Goal: Task Accomplishment & Management: Manage account settings

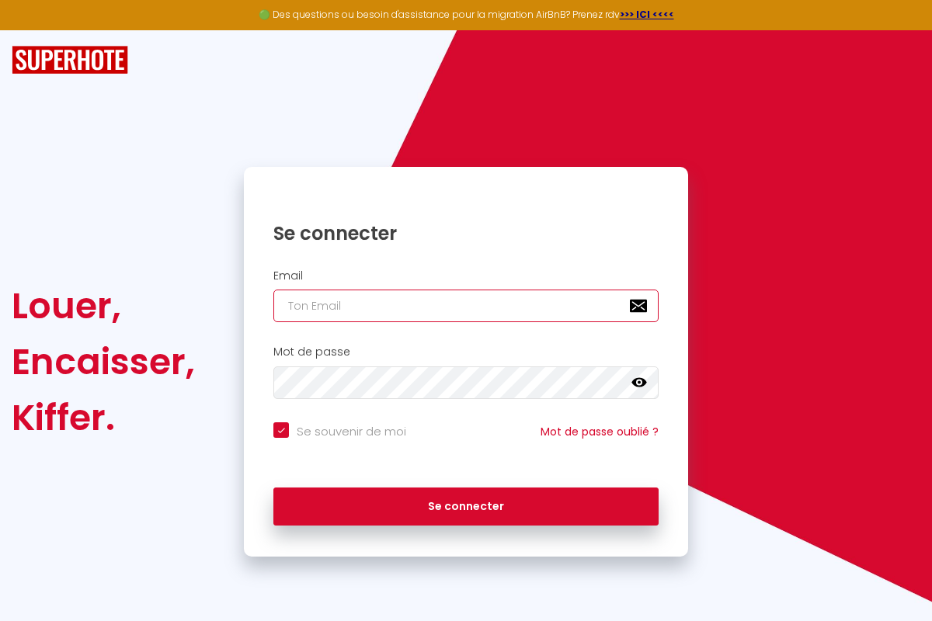
type input "[PERSON_NAME][EMAIL_ADDRESS][PERSON_NAME][DOMAIN_NAME]"
checkbox input "true"
type input "[PERSON_NAME][EMAIL_ADDRESS][PERSON_NAME][DOMAIN_NAME]"
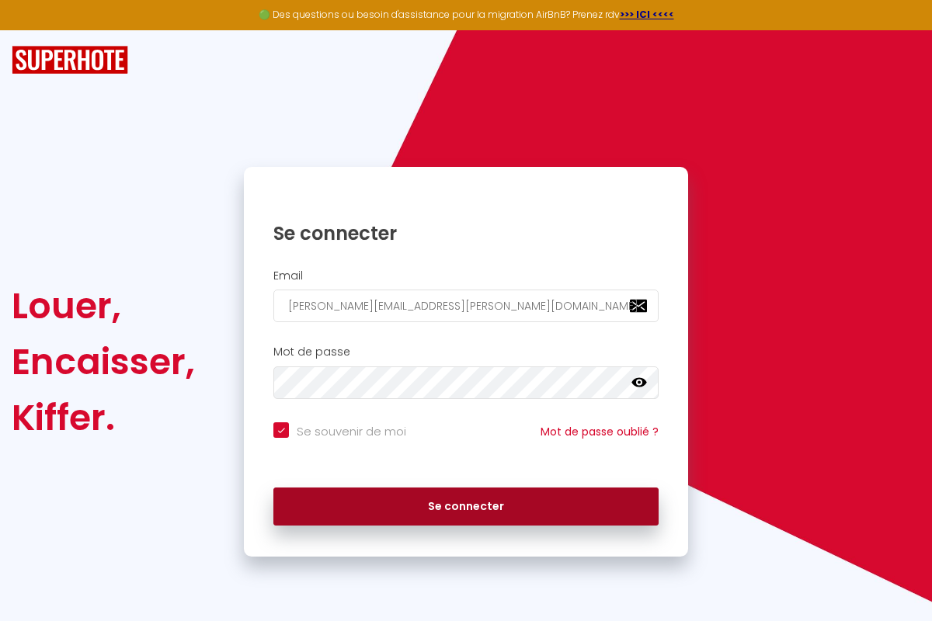
click at [466, 506] on button "Se connecter" at bounding box center [465, 507] width 385 height 39
checkbox input "true"
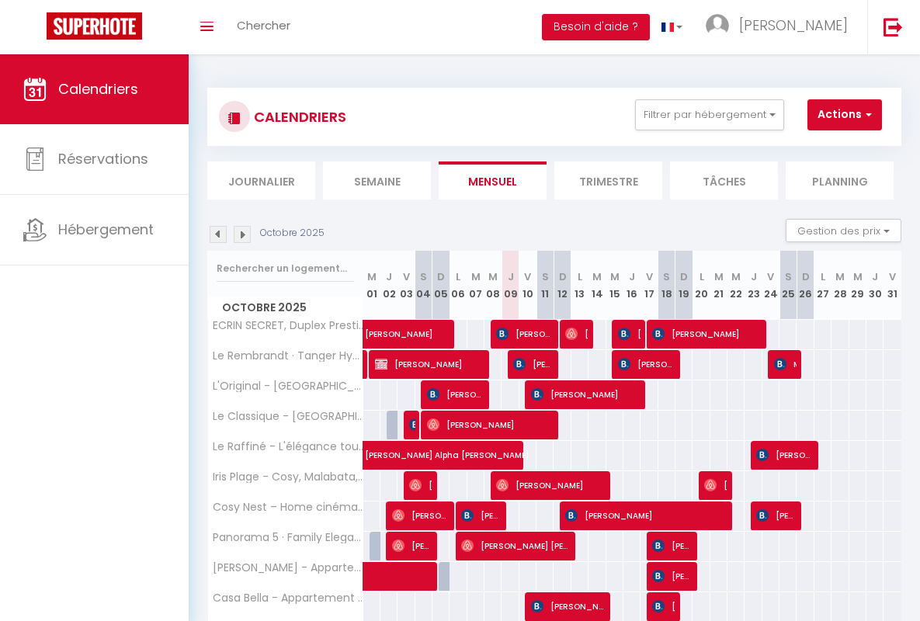
click at [377, 180] on li "Semaine" at bounding box center [377, 181] width 108 height 38
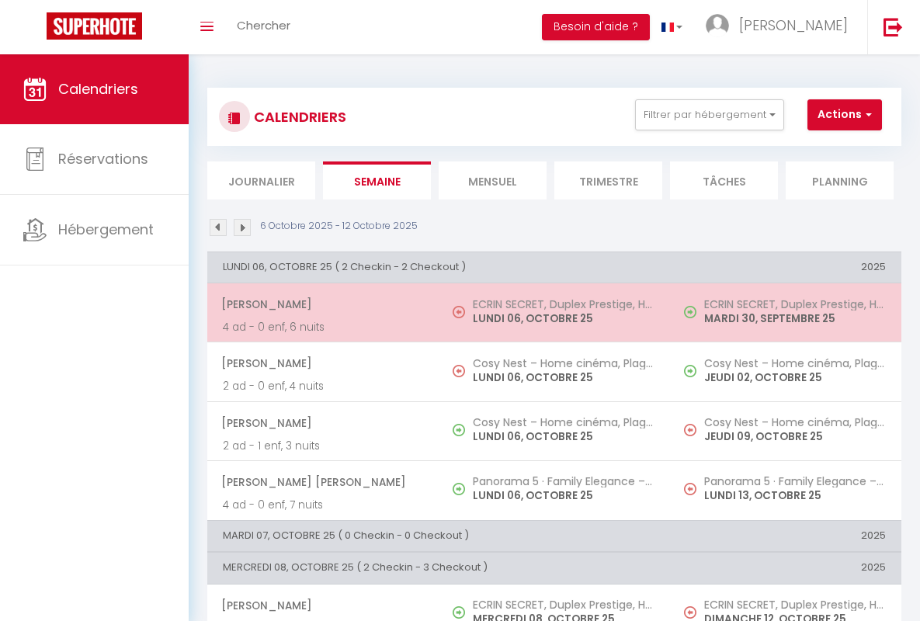
click at [320, 304] on span "[PERSON_NAME]" at bounding box center [322, 305] width 202 height 30
select select "OK"
select select "0"
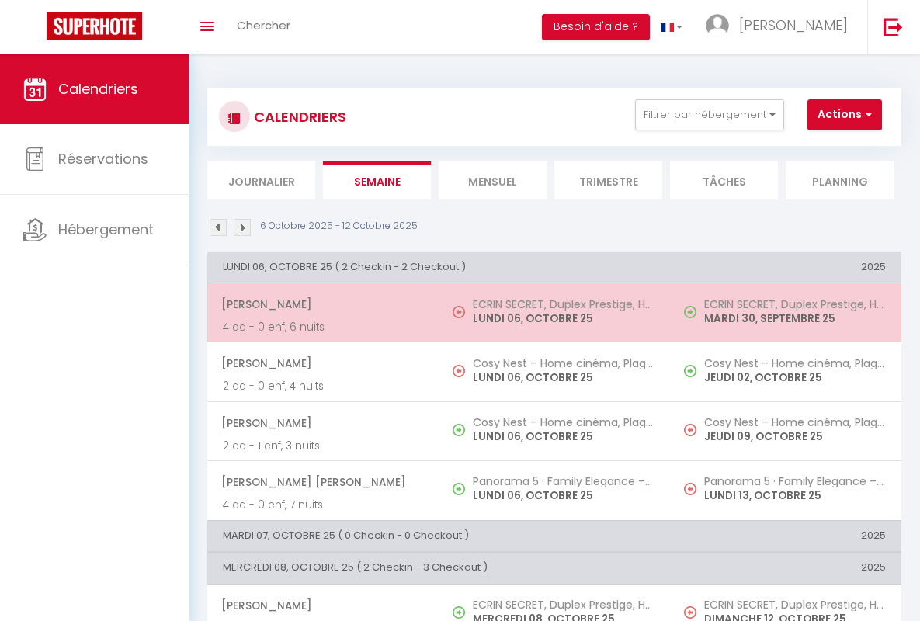
select select "1"
select select
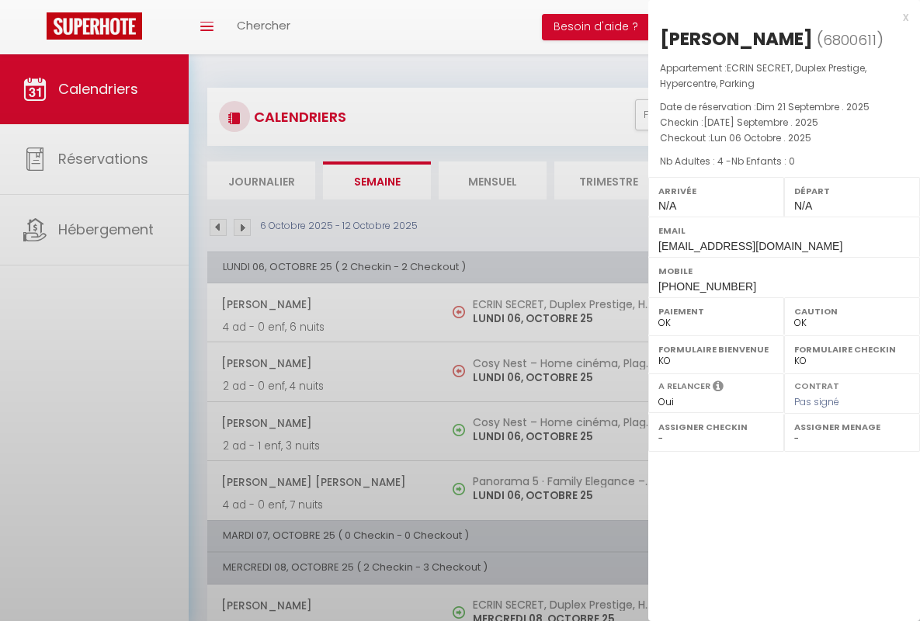
click at [778, 16] on div "x" at bounding box center [778, 17] width 260 height 19
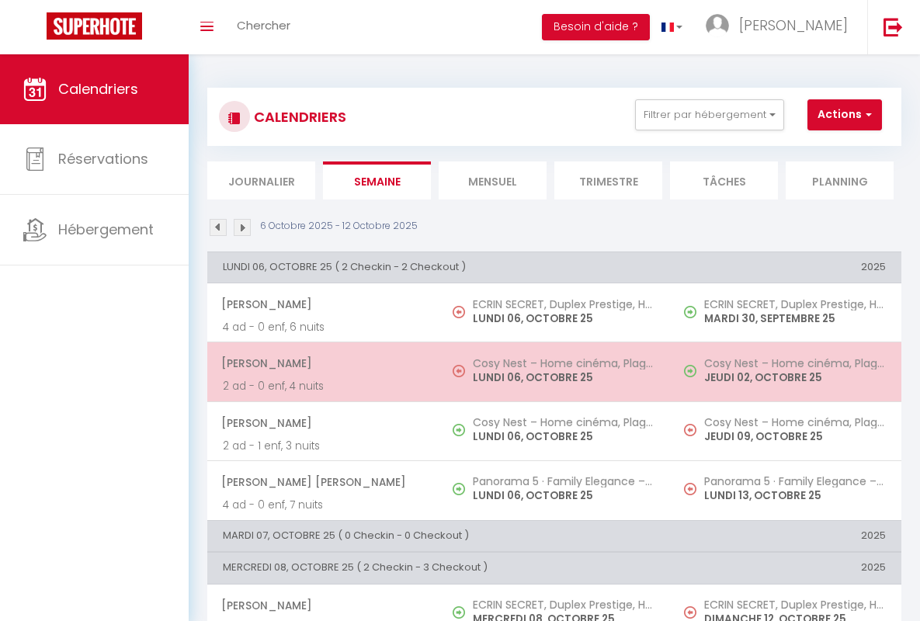
click at [320, 363] on span "[PERSON_NAME]" at bounding box center [322, 364] width 202 height 30
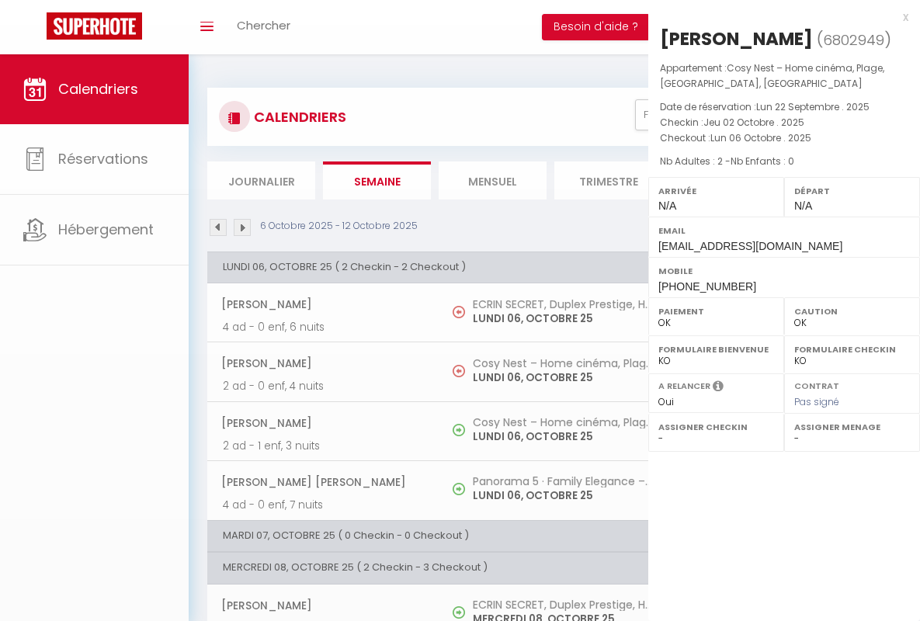
click at [778, 16] on div "x" at bounding box center [778, 17] width 260 height 19
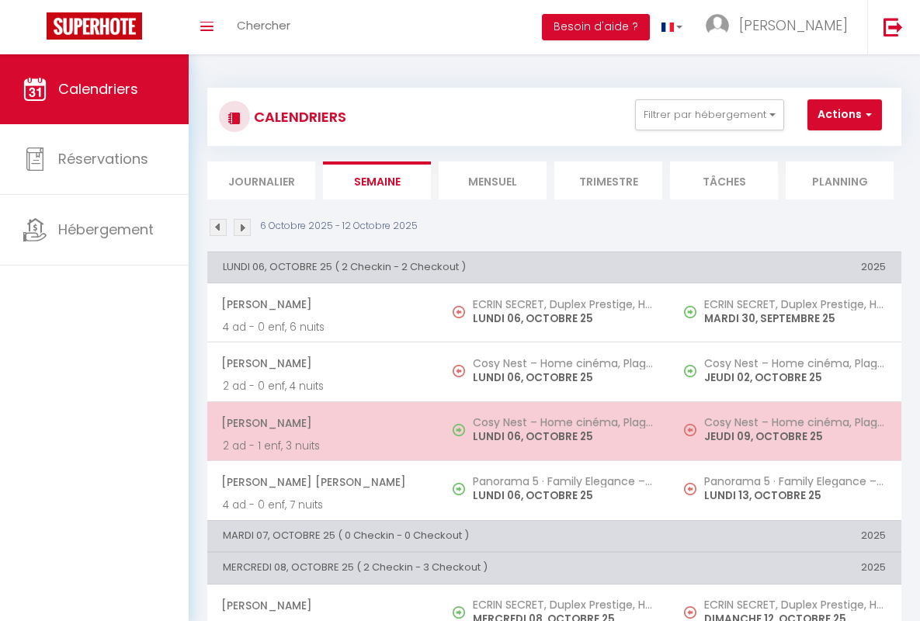
click at [320, 422] on span "[PERSON_NAME]" at bounding box center [322, 423] width 202 height 30
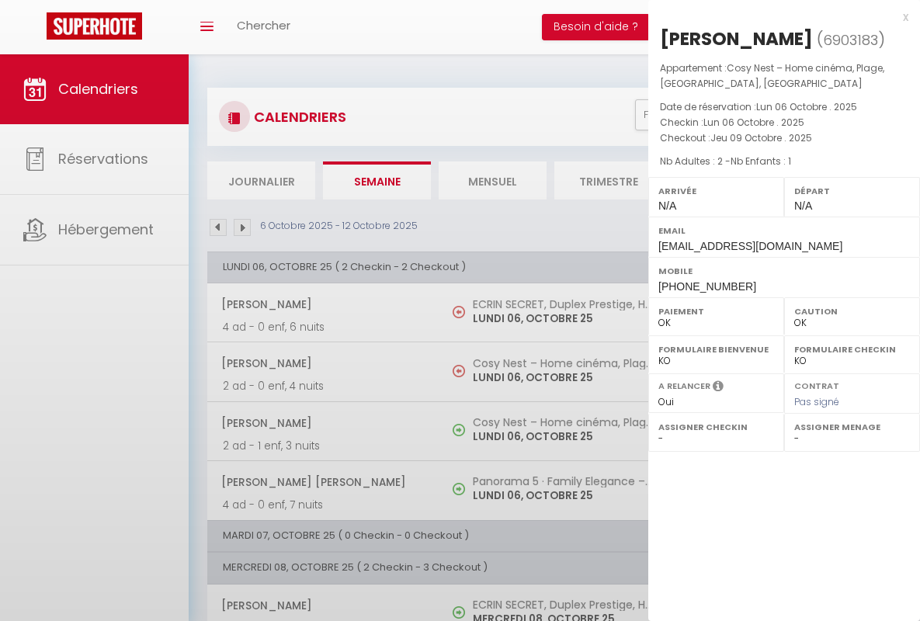
click at [778, 16] on div "x" at bounding box center [778, 17] width 260 height 19
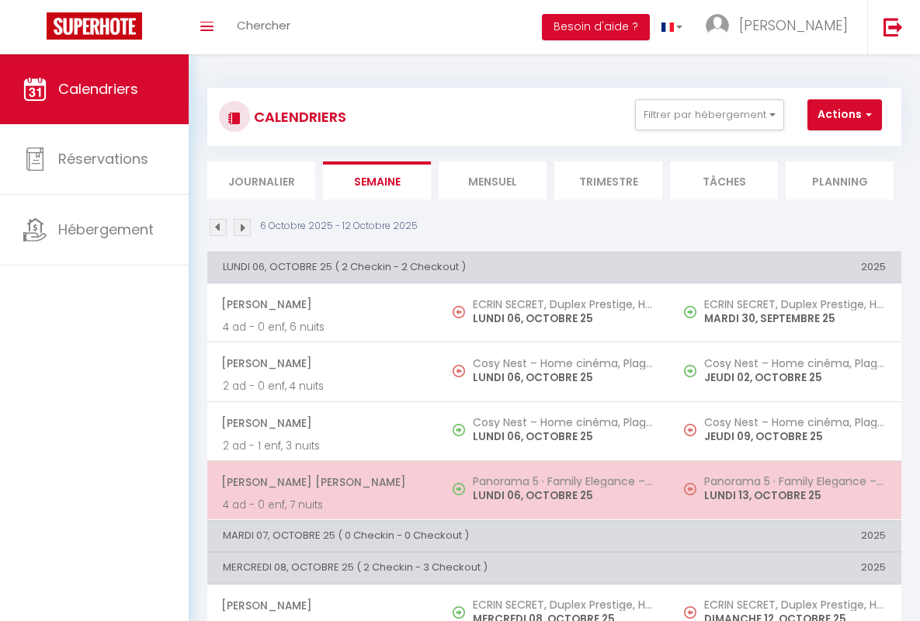
click at [320, 481] on span "[PERSON_NAME] [PERSON_NAME]" at bounding box center [322, 482] width 202 height 30
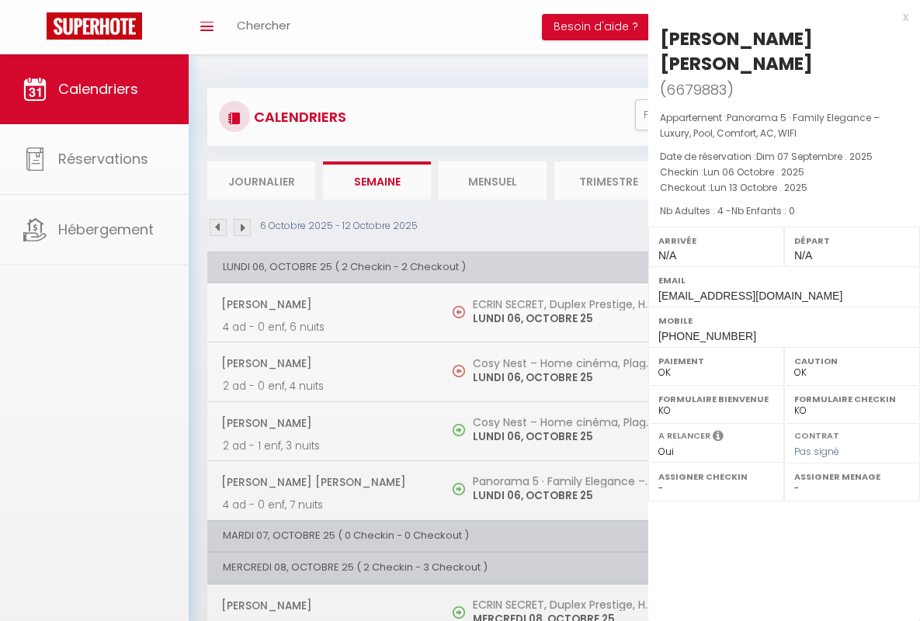
click at [778, 16] on div "x" at bounding box center [778, 17] width 260 height 19
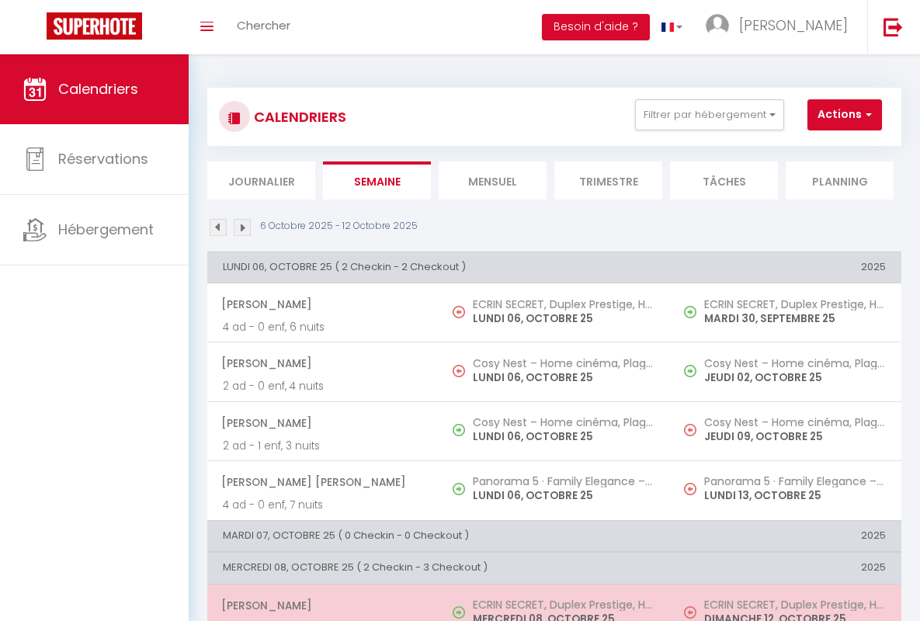
click at [320, 605] on span "[PERSON_NAME]" at bounding box center [322, 606] width 202 height 30
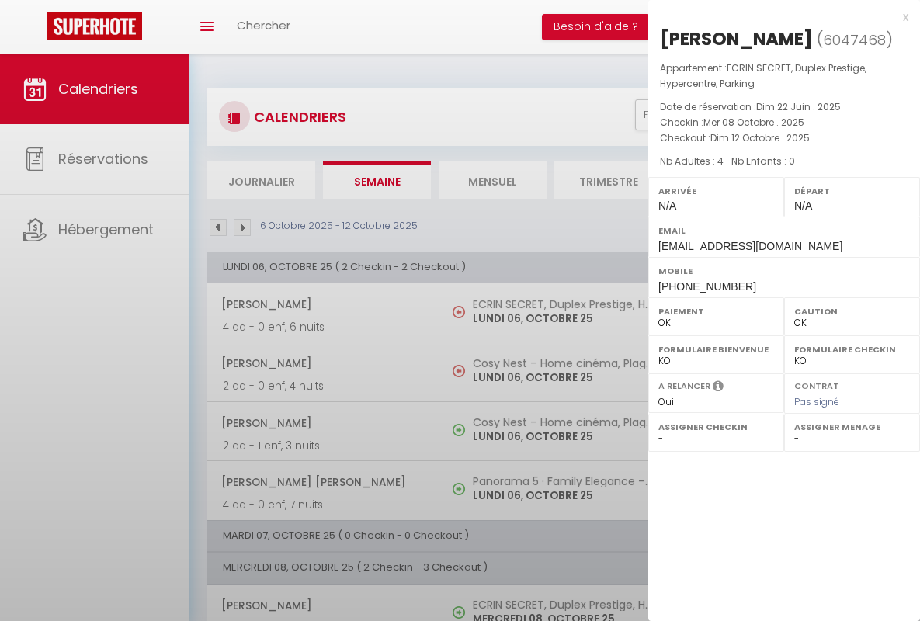
click at [778, 16] on div "x" at bounding box center [778, 17] width 260 height 19
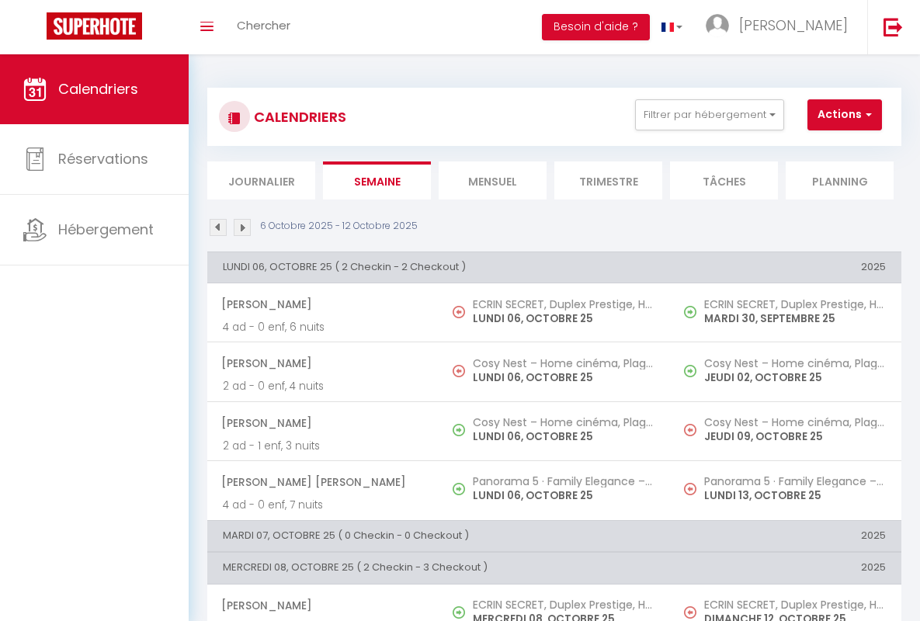
scroll to position [354, 0]
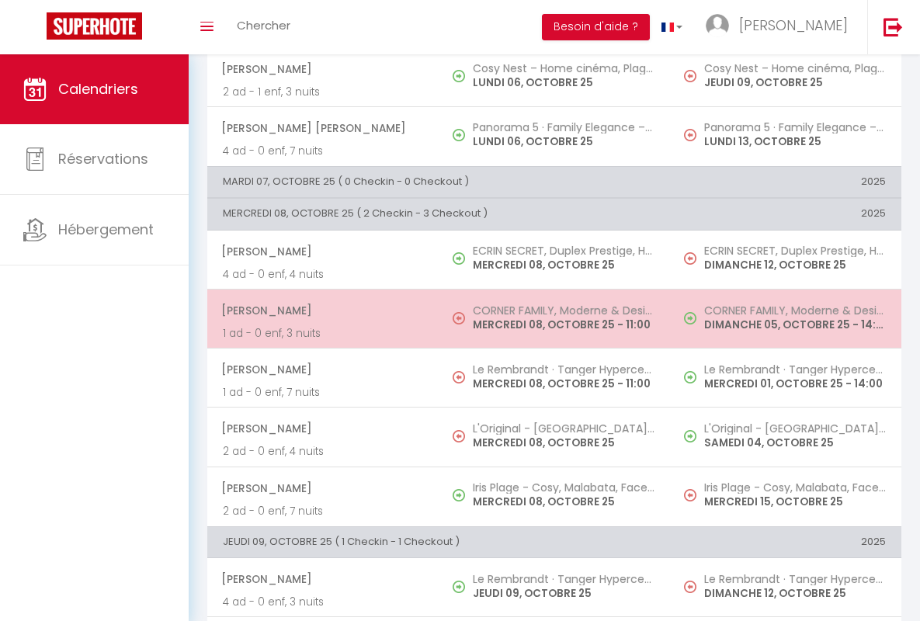
click at [320, 310] on span "[PERSON_NAME]" at bounding box center [322, 311] width 202 height 30
select select "KO"
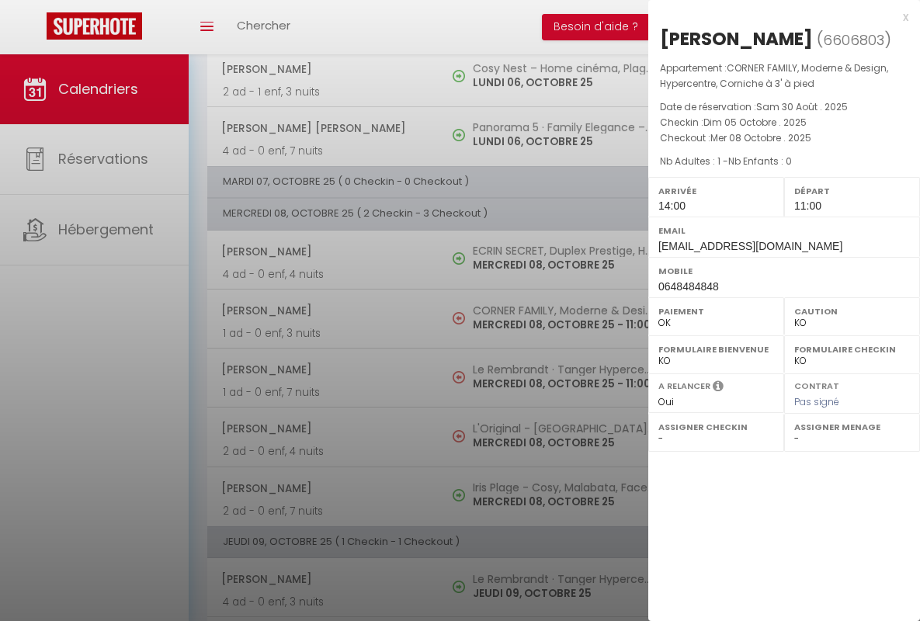
click at [778, 16] on div "x" at bounding box center [778, 17] width 260 height 19
